Goal: Task Accomplishment & Management: Manage account settings

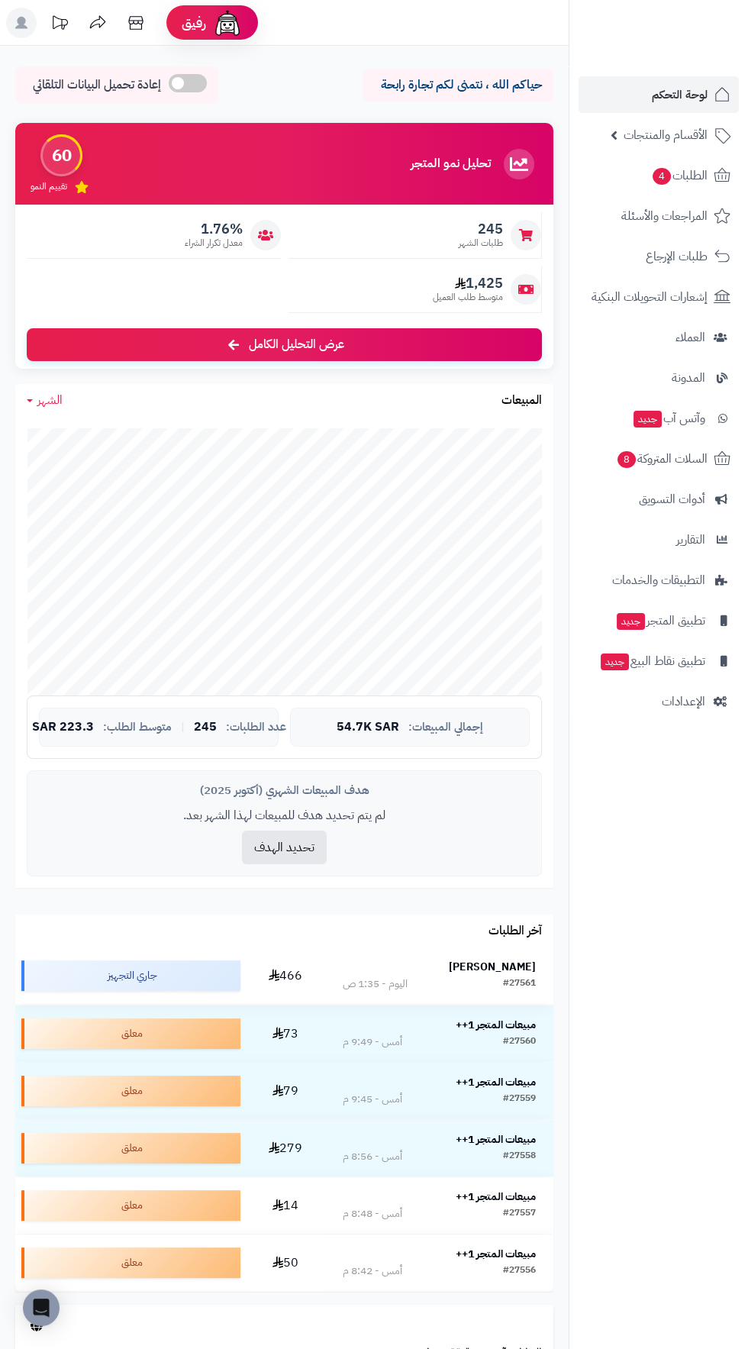
click at [518, 962] on strong "[PERSON_NAME]" at bounding box center [492, 967] width 87 height 16
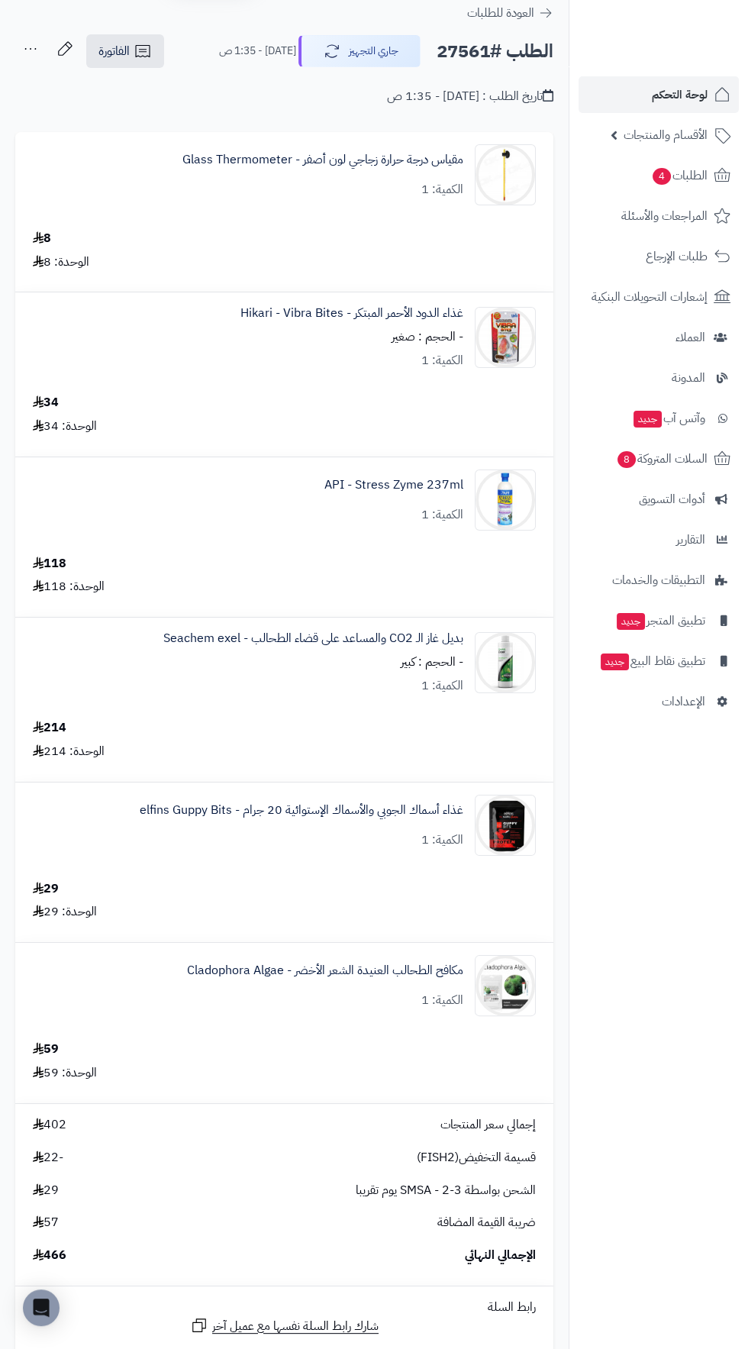
scroll to position [63, 0]
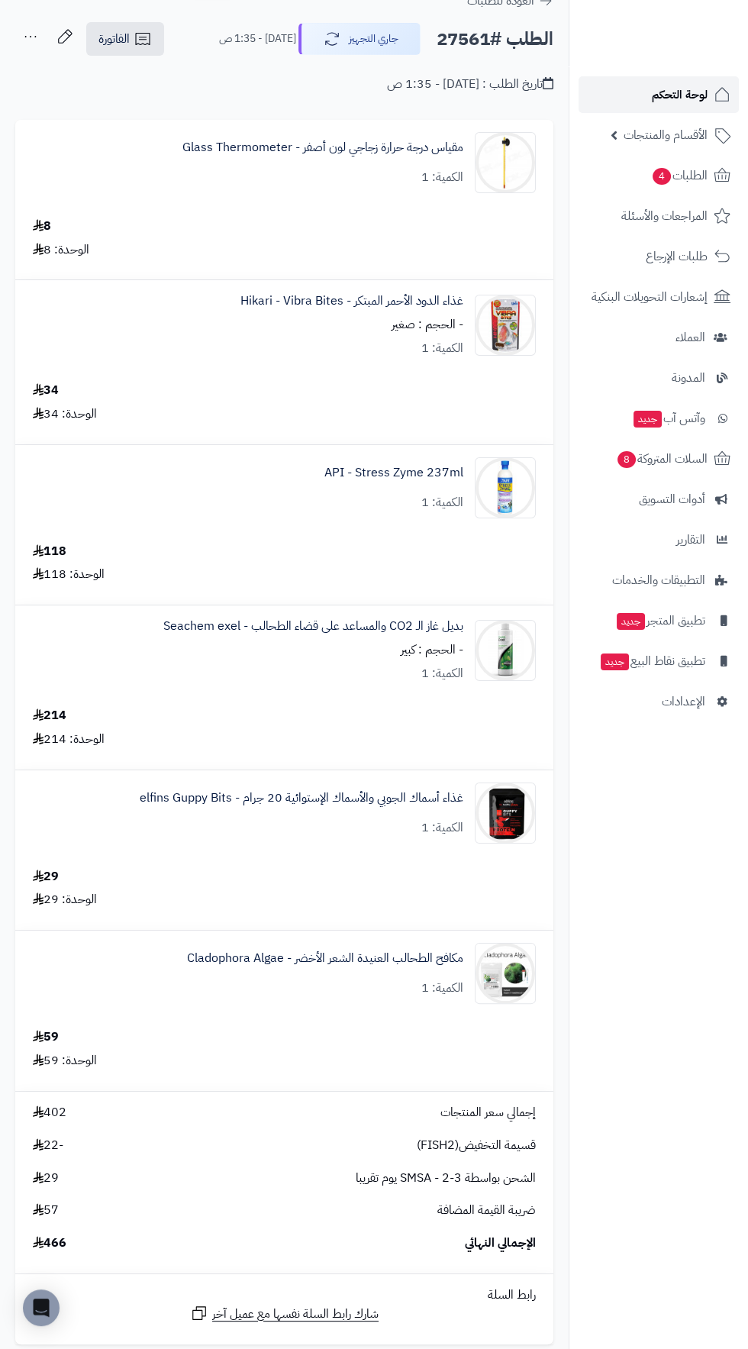
click at [625, 93] on link "لوحة التحكم" at bounding box center [659, 94] width 160 height 37
